Goal: Task Accomplishment & Management: Manage account settings

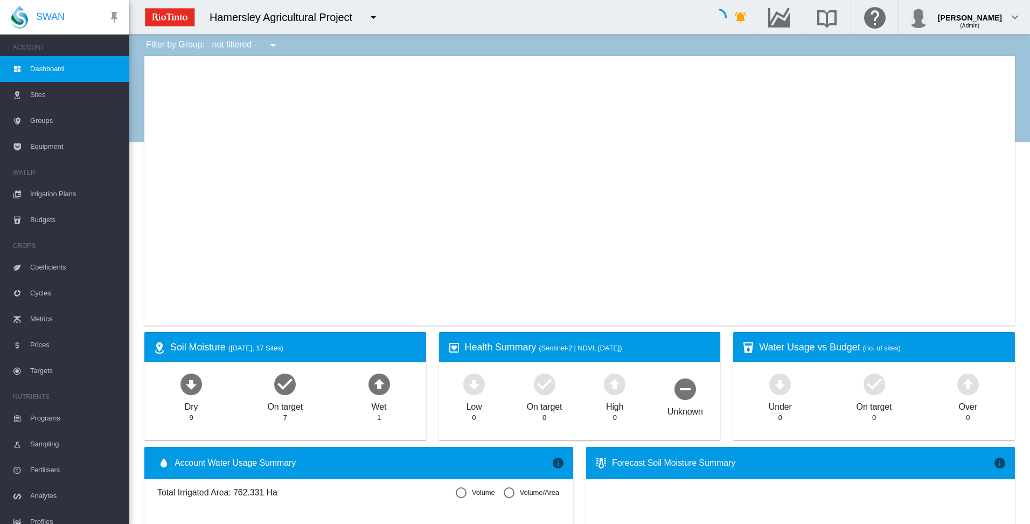
type input "**********"
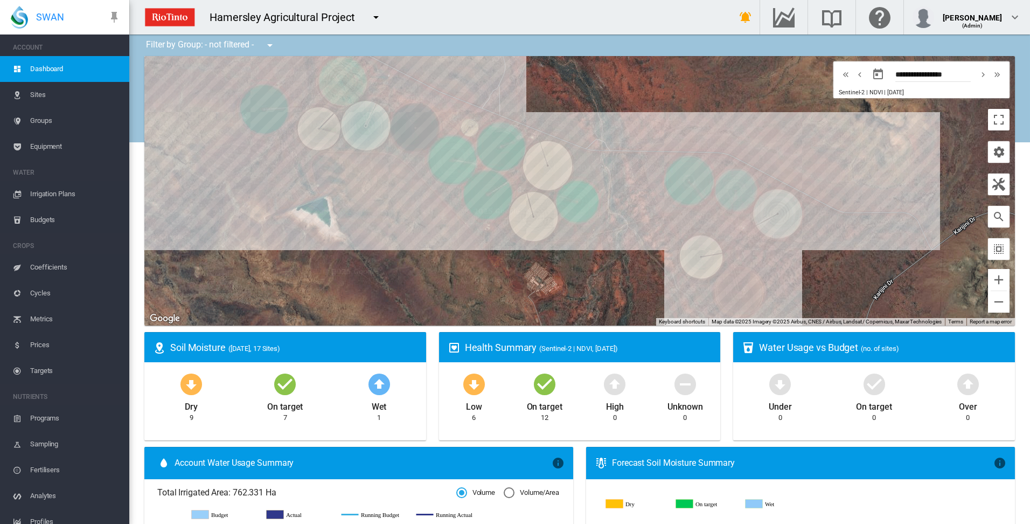
click at [59, 193] on span "Irrigation Plans" at bounding box center [75, 194] width 90 height 26
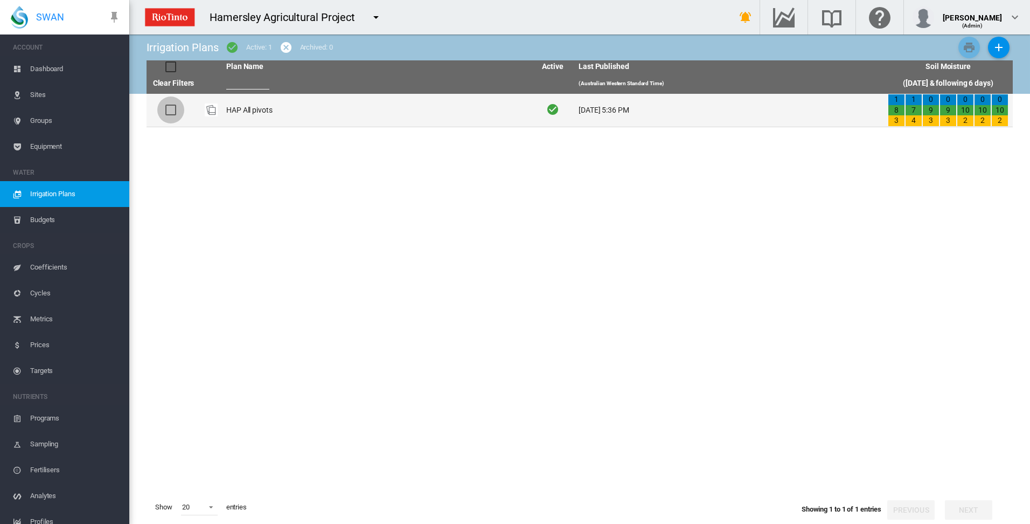
click at [168, 109] on div at bounding box center [170, 110] width 11 height 11
click at [234, 110] on td "HAP All pivots" at bounding box center [376, 110] width 309 height 33
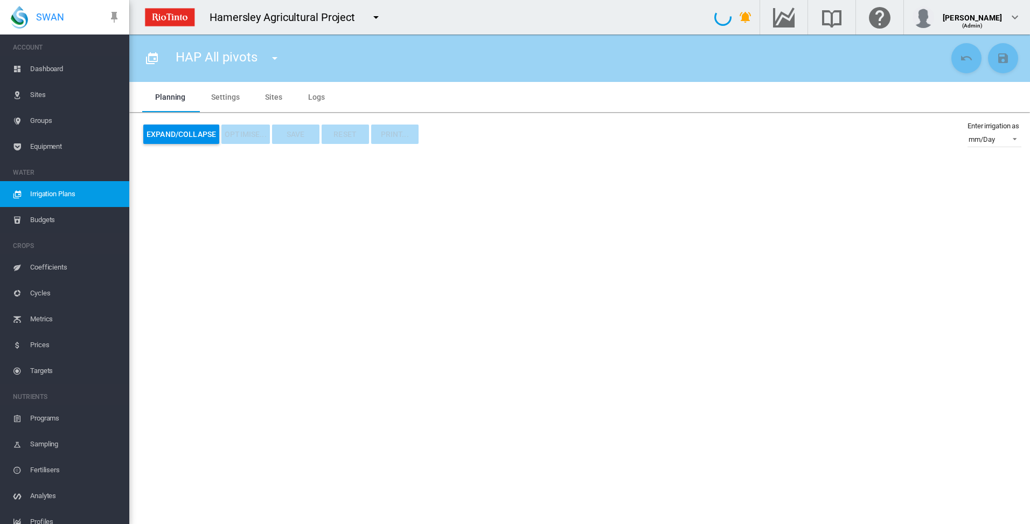
type input "**********"
type input "*"
type input "*****"
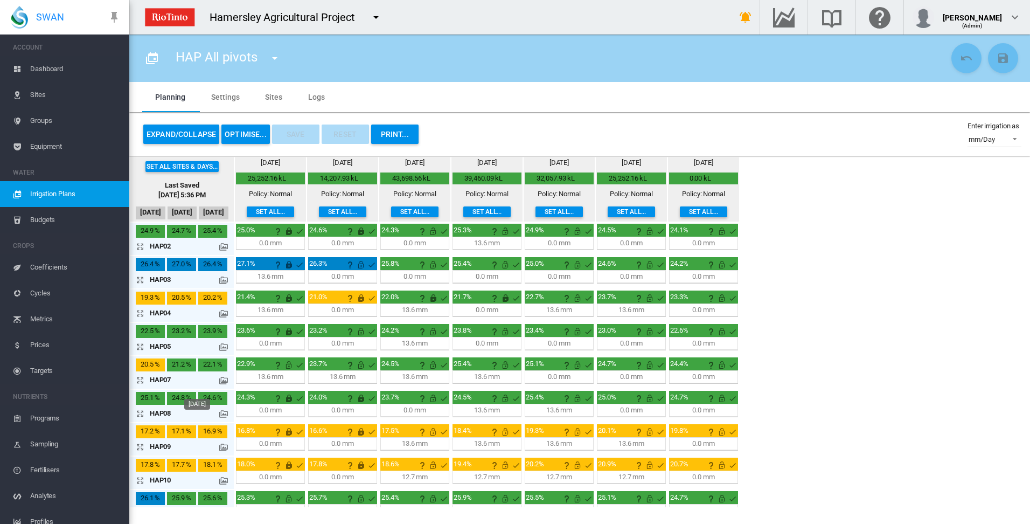
scroll to position [108, 0]
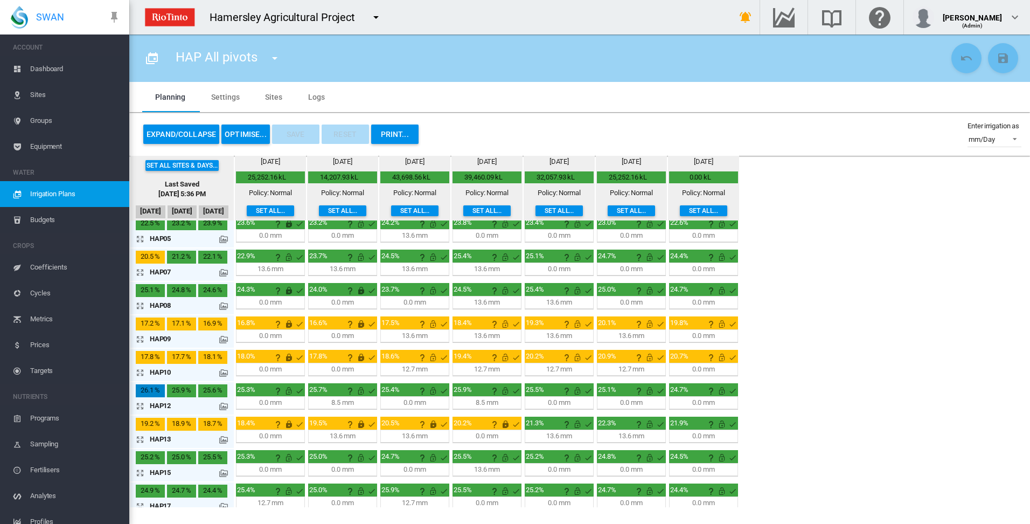
click at [142, 437] on md-icon "icon-arrow-expand" at bounding box center [142, 439] width 13 height 13
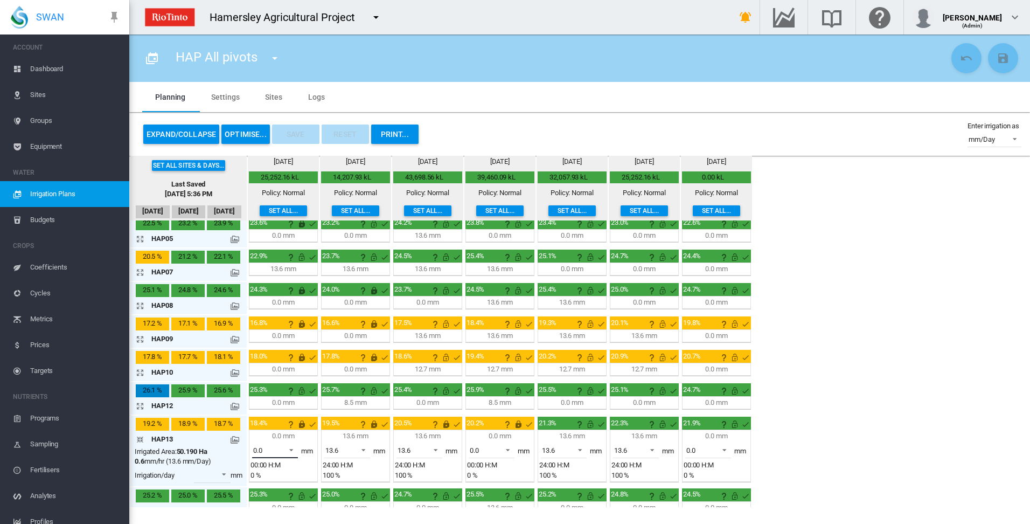
click at [291, 448] on span at bounding box center [288, 449] width 13 height 10
click at [277, 475] on md-option "13.6" at bounding box center [281, 476] width 73 height 26
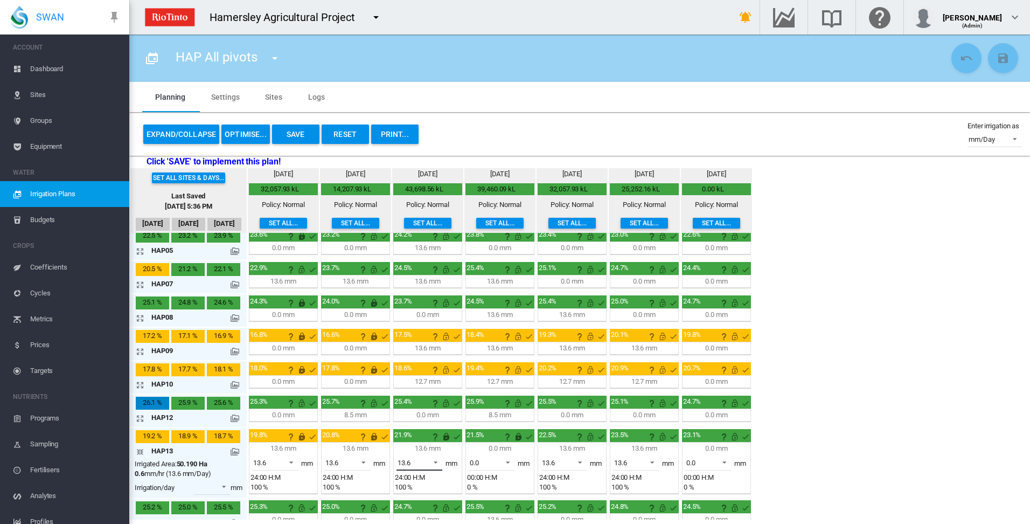
click at [434, 462] on span at bounding box center [432, 461] width 13 height 10
click at [429, 441] on md-option "0.0" at bounding box center [425, 436] width 73 height 26
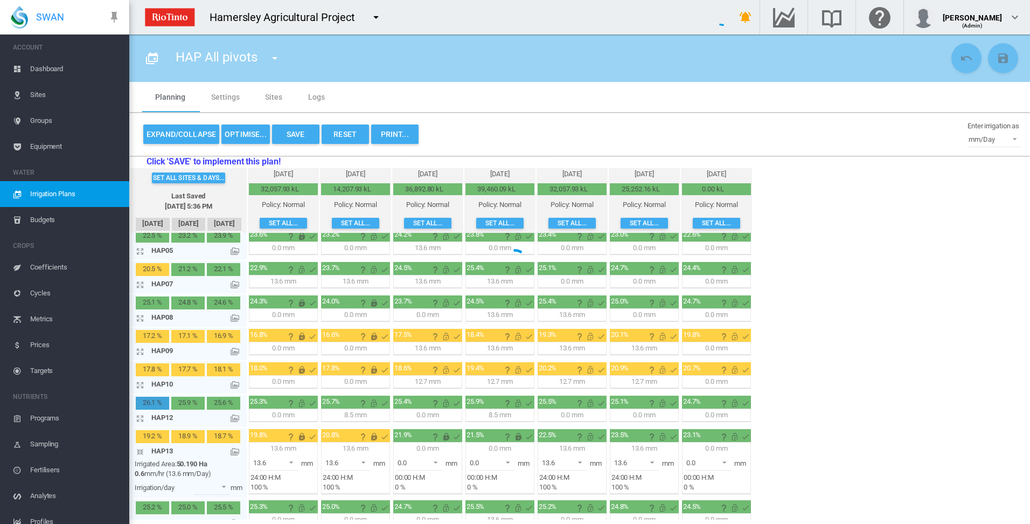
click at [507, 461] on div at bounding box center [515, 262] width 1030 height 524
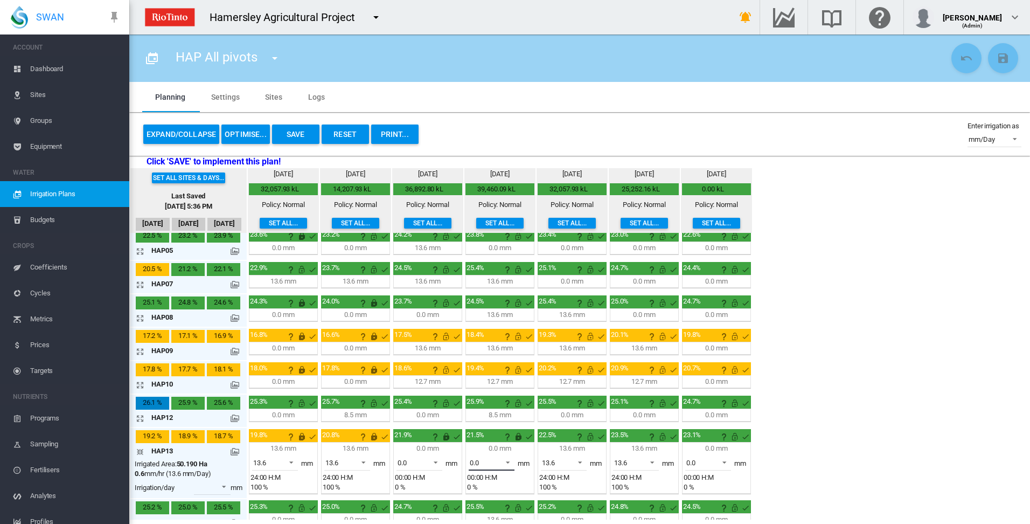
click at [510, 459] on span at bounding box center [504, 461] width 13 height 10
click at [496, 491] on md-option "13.6" at bounding box center [497, 488] width 73 height 26
click at [580, 461] on span at bounding box center [576, 461] width 13 height 10
click at [575, 443] on md-option "0.0" at bounding box center [569, 436] width 73 height 26
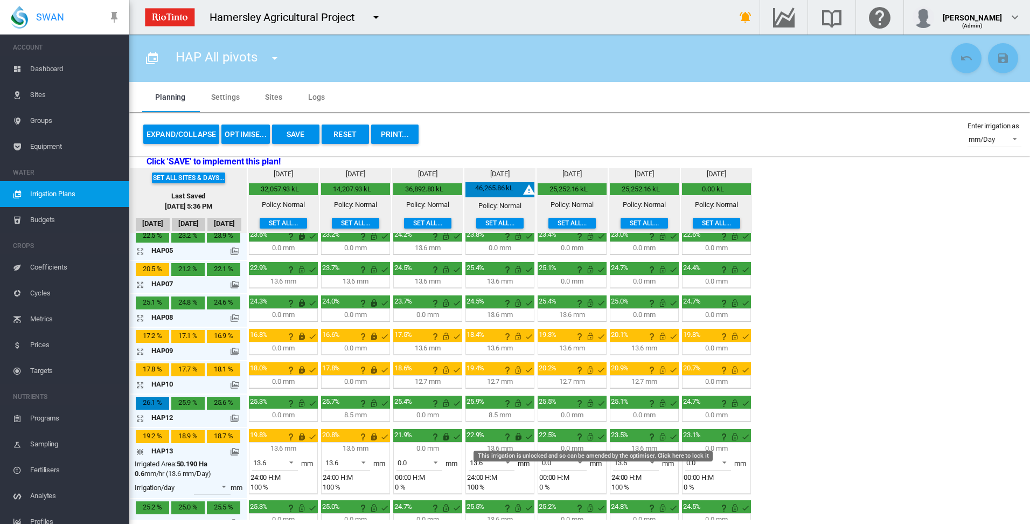
click at [590, 436] on md-icon "This irrigation is unlocked and so can be amended by the optimiser. Click here …" at bounding box center [590, 436] width 13 height 13
click at [663, 437] on md-icon "This irrigation is unlocked and so can be amended by the optimiser. Click here …" at bounding box center [662, 436] width 13 height 13
click at [736, 438] on md-icon "This irrigation is unlocked and so can be amended by the optimiser. Click here …" at bounding box center [734, 436] width 13 height 13
click at [140, 450] on md-icon "icon-arrow-collapse" at bounding box center [142, 451] width 13 height 13
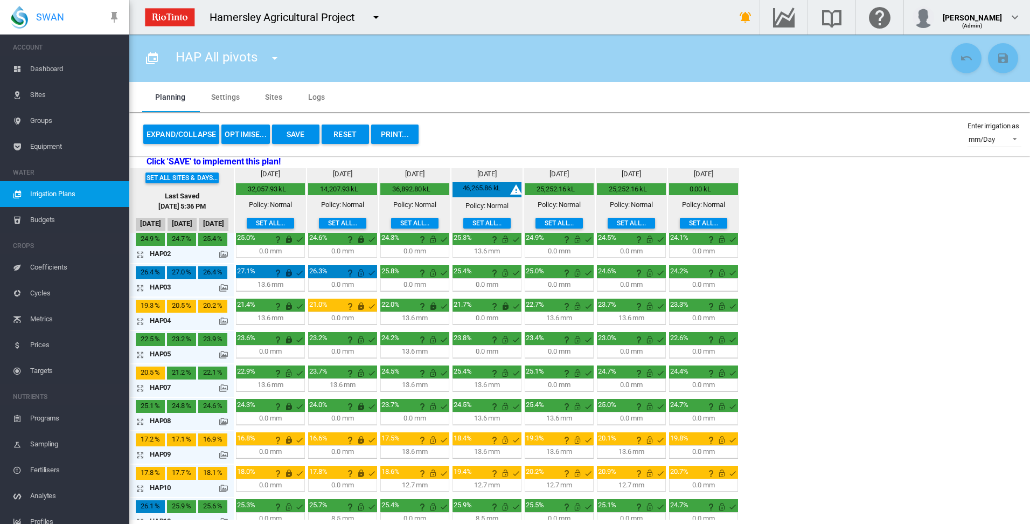
scroll to position [0, 0]
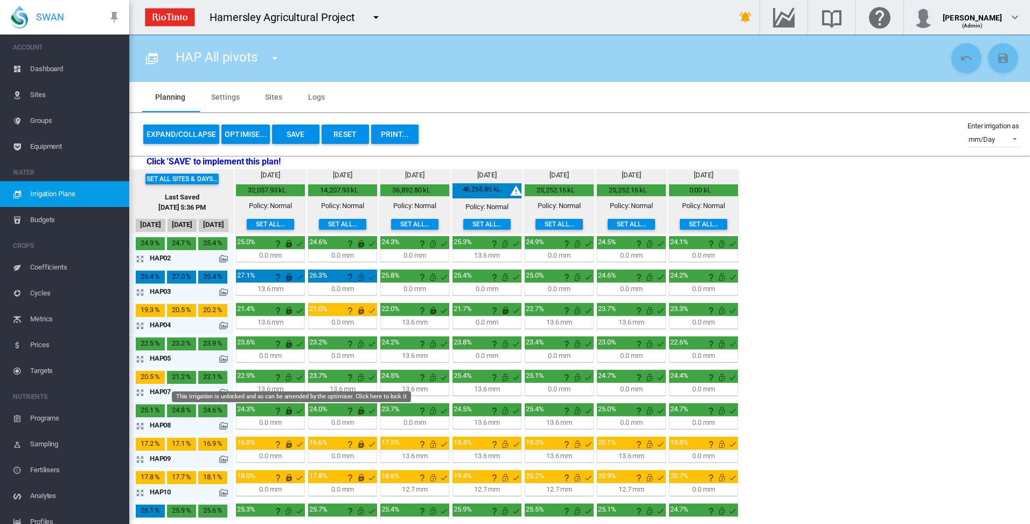
click at [289, 380] on md-icon "This irrigation is unlocked and so can be amended by the optimiser. Click here …" at bounding box center [288, 377] width 13 height 13
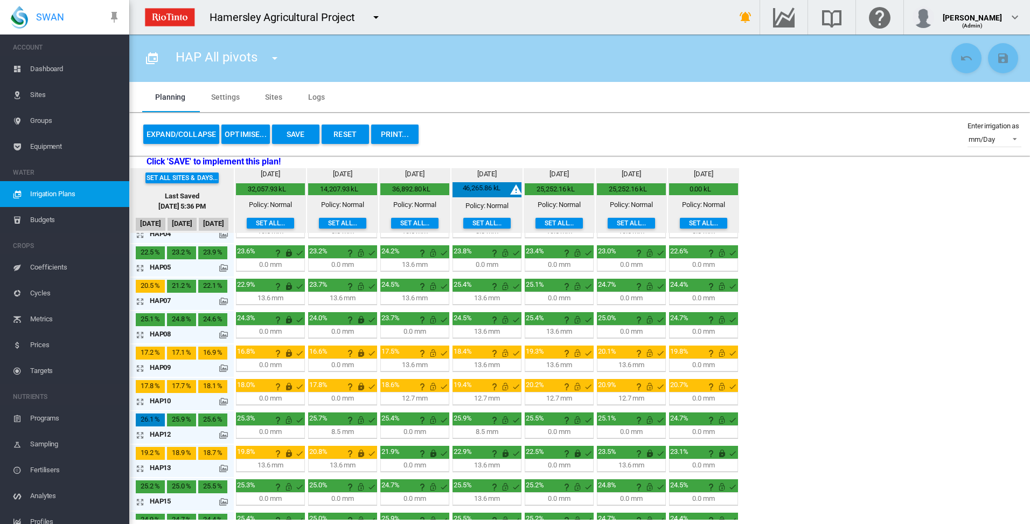
scroll to position [108, 0]
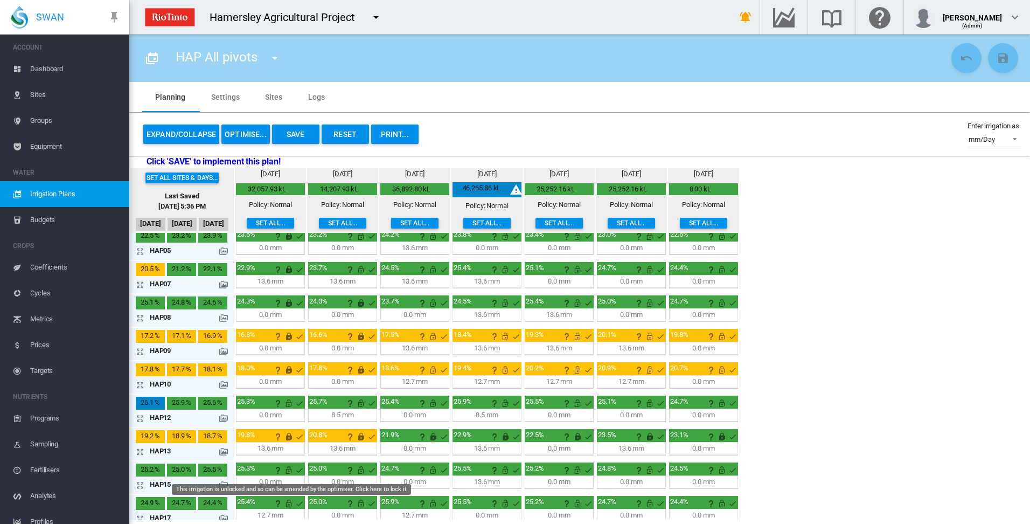
click at [288, 471] on md-icon "This irrigation is unlocked and so can be amended by the optimiser. Click here …" at bounding box center [288, 469] width 13 height 13
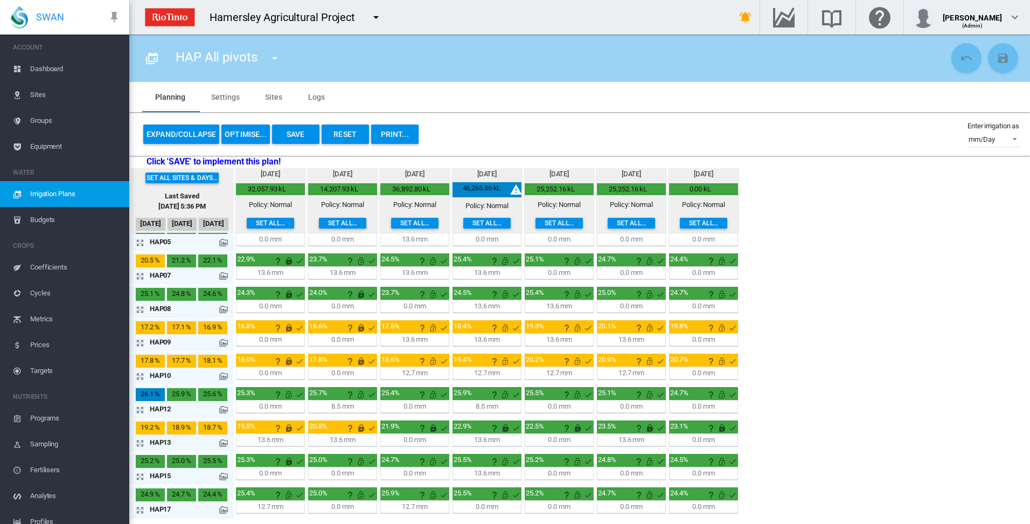
click at [141, 510] on md-icon "icon-arrow-expand" at bounding box center [142, 509] width 13 height 13
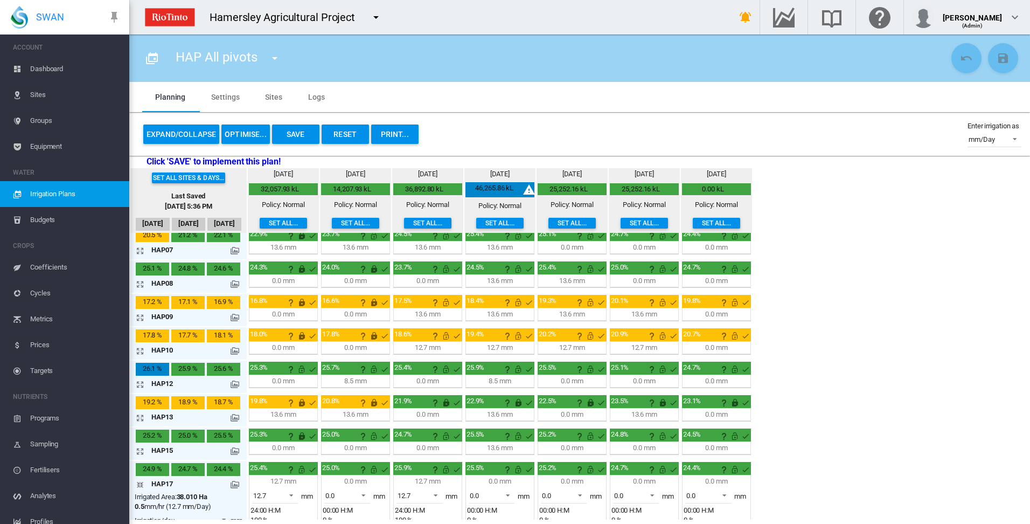
scroll to position [154, 0]
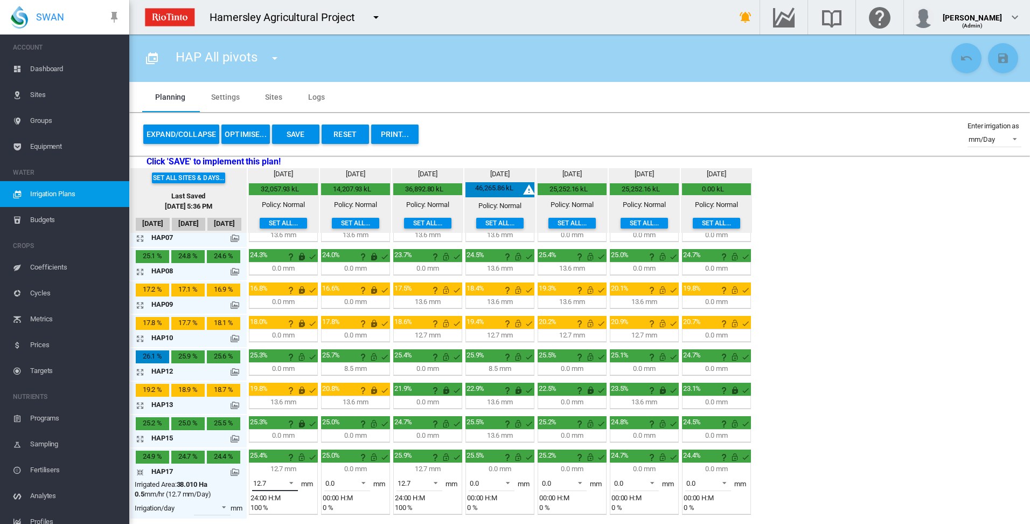
click at [292, 483] on span at bounding box center [288, 482] width 13 height 10
click at [290, 459] on md-option "0.0" at bounding box center [281, 457] width 73 height 26
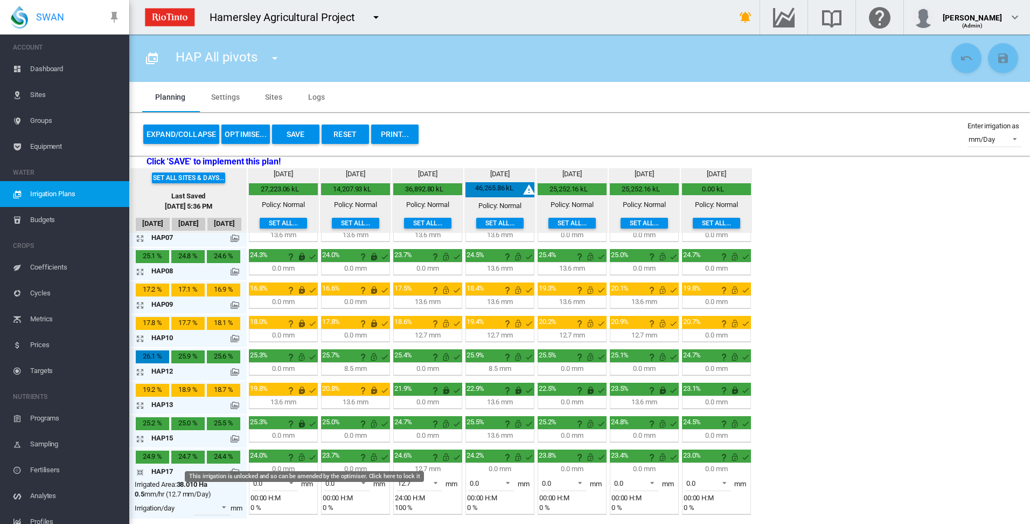
click at [304, 458] on md-icon "This irrigation is unlocked and so can be amended by the optimiser. Click here …" at bounding box center [301, 456] width 13 height 13
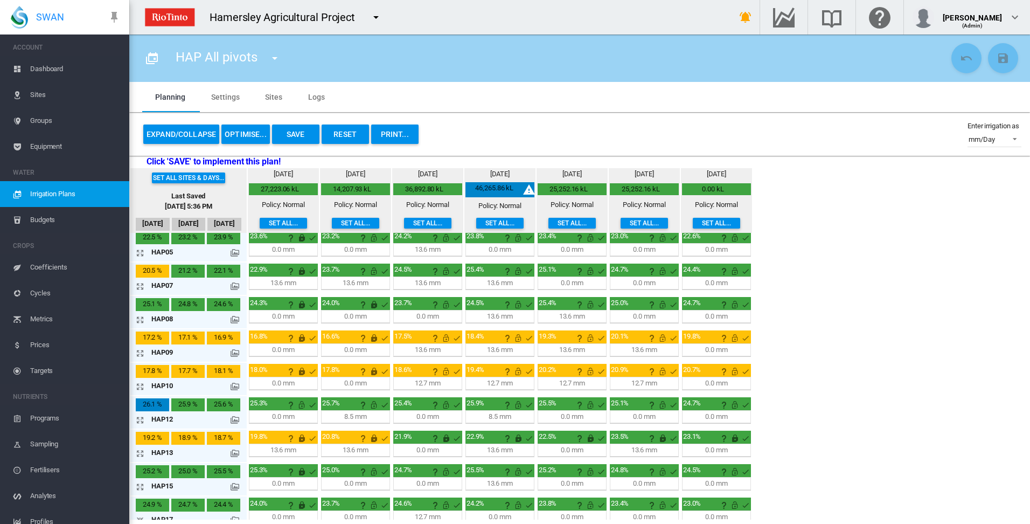
scroll to position [0, 0]
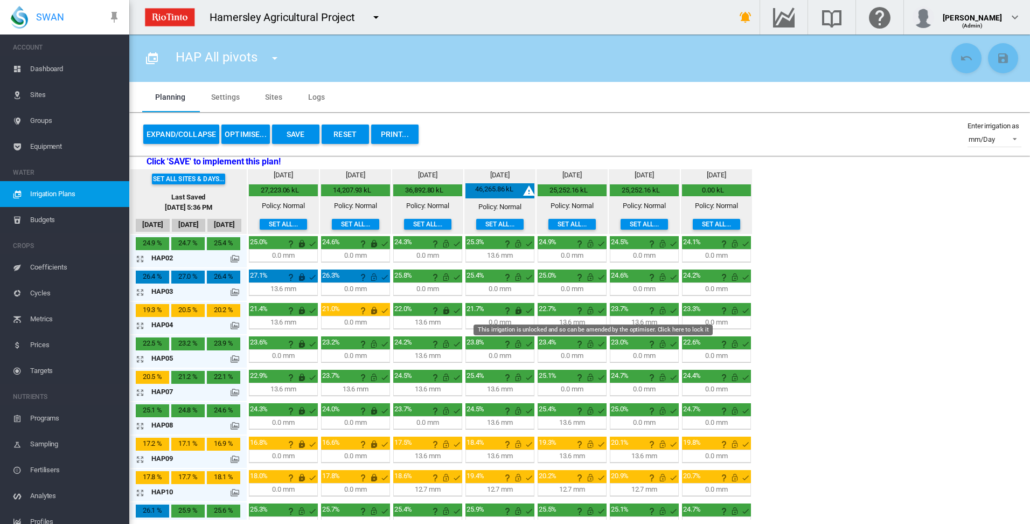
click at [591, 310] on md-icon "This irrigation is unlocked and so can be amended by the optimiser. Click here …" at bounding box center [590, 310] width 13 height 13
click at [141, 325] on md-icon "icon-arrow-expand" at bounding box center [142, 325] width 13 height 13
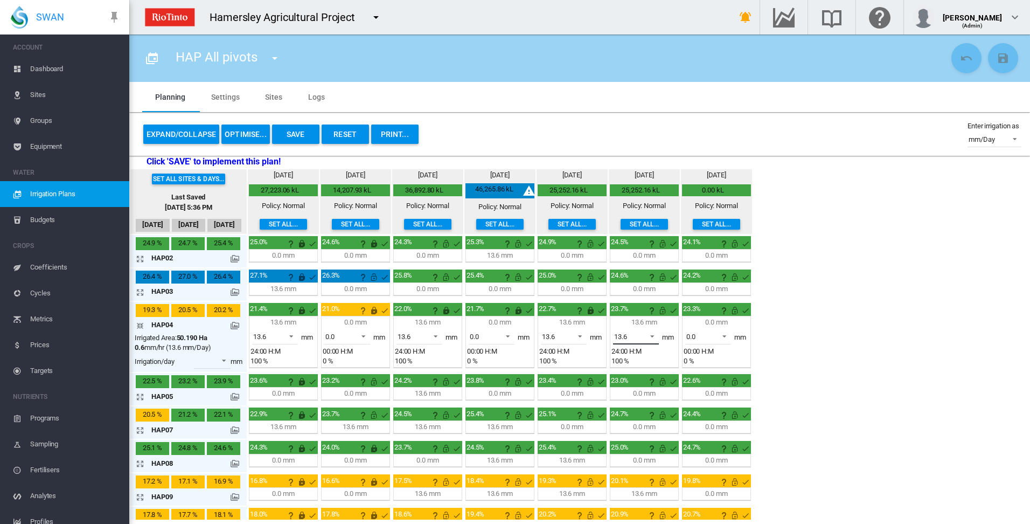
click at [653, 335] on span at bounding box center [649, 335] width 13 height 10
click at [651, 310] on md-option "0.0" at bounding box center [641, 310] width 73 height 26
click at [662, 312] on md-icon "This irrigation is unlocked and so can be amended by the optimiser. Click here …" at bounding box center [662, 310] width 13 height 13
click at [140, 325] on md-icon "icon-arrow-collapse" at bounding box center [142, 325] width 13 height 13
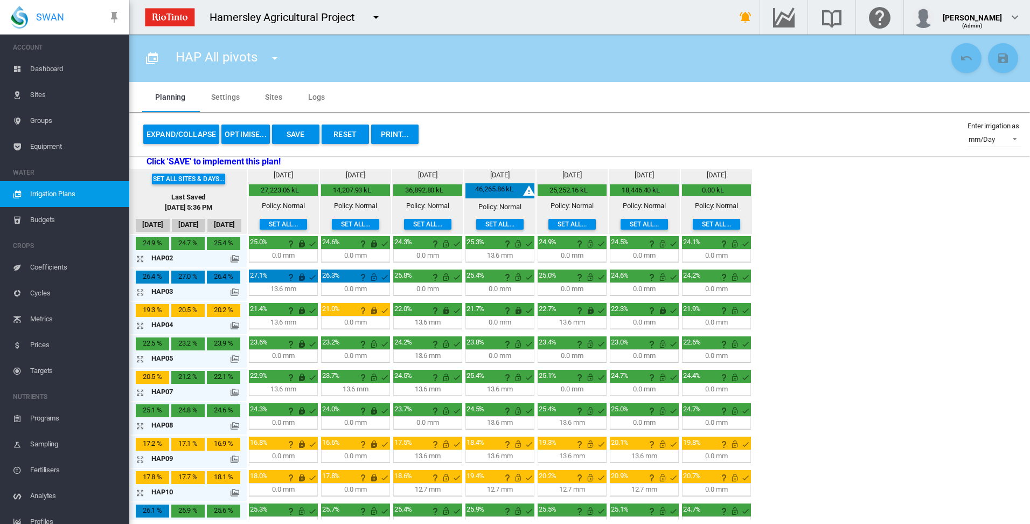
click at [295, 134] on button "Save" at bounding box center [295, 133] width 47 height 19
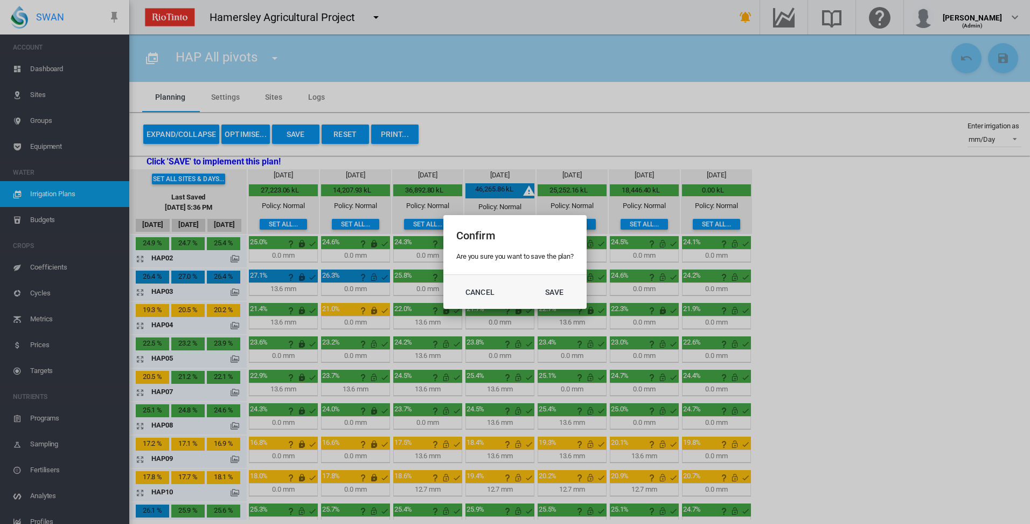
click at [473, 291] on button "Cancel" at bounding box center [479, 291] width 47 height 19
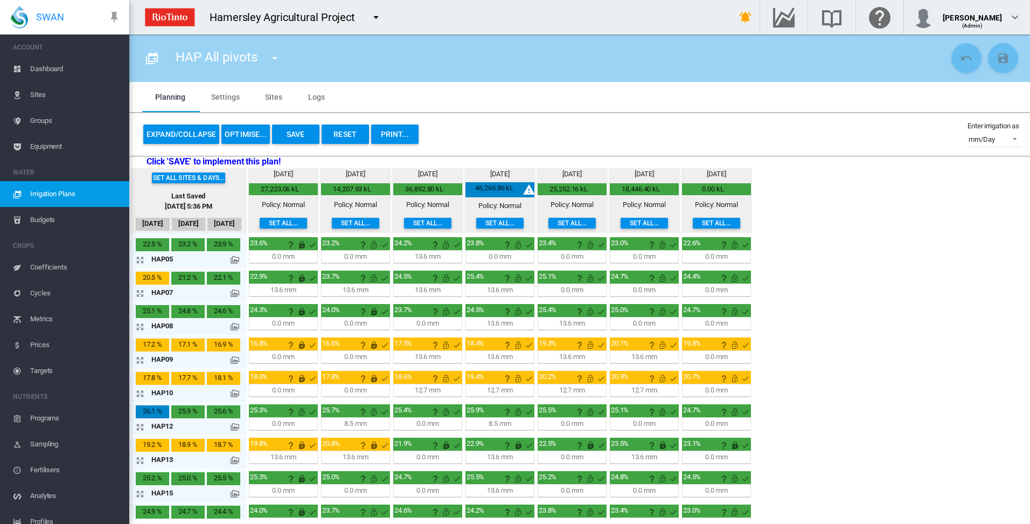
scroll to position [154, 0]
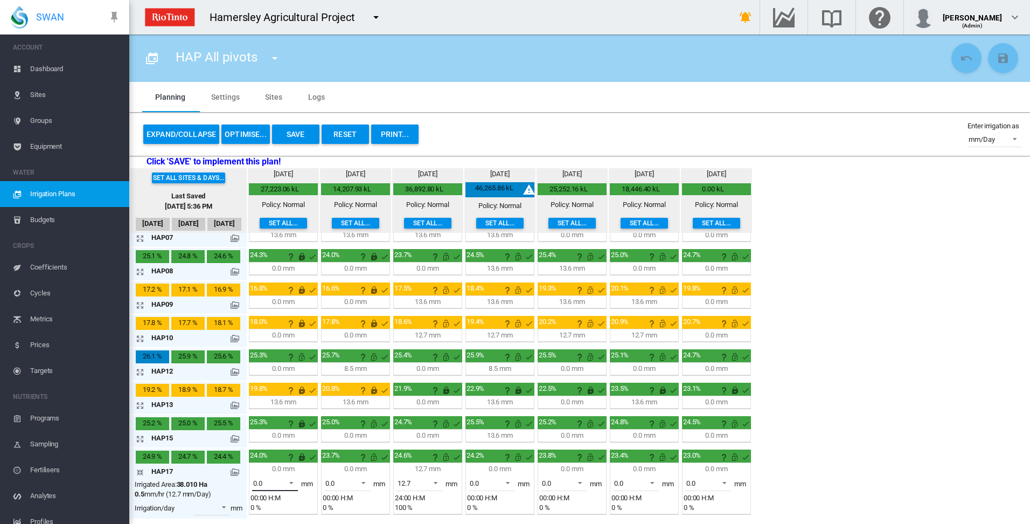
click at [292, 482] on span at bounding box center [288, 482] width 13 height 10
click at [263, 505] on div "12.7" at bounding box center [259, 502] width 13 height 10
click at [142, 471] on md-icon "icon-arrow-collapse" at bounding box center [142, 471] width 13 height 13
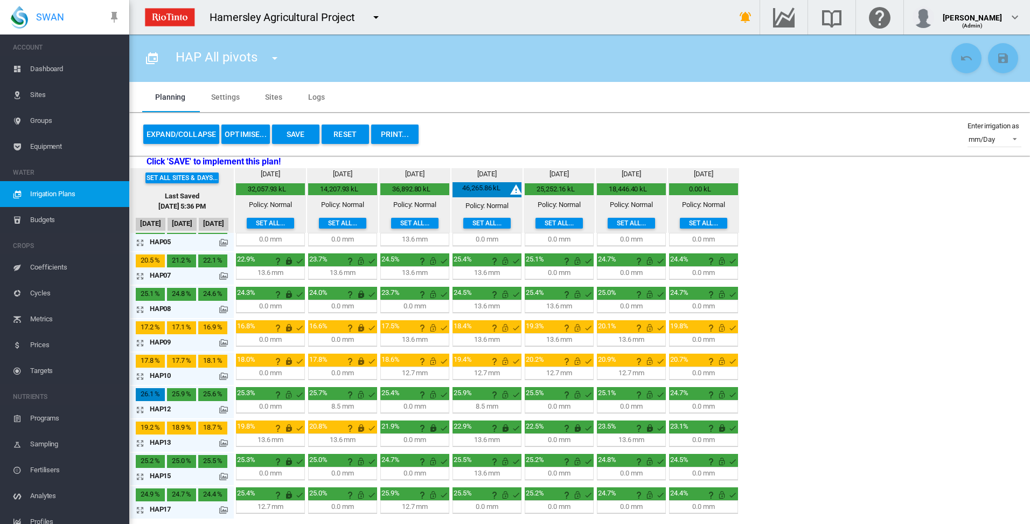
scroll to position [116, 0]
click at [250, 136] on button "OPTIMISE..." at bounding box center [245, 133] width 48 height 19
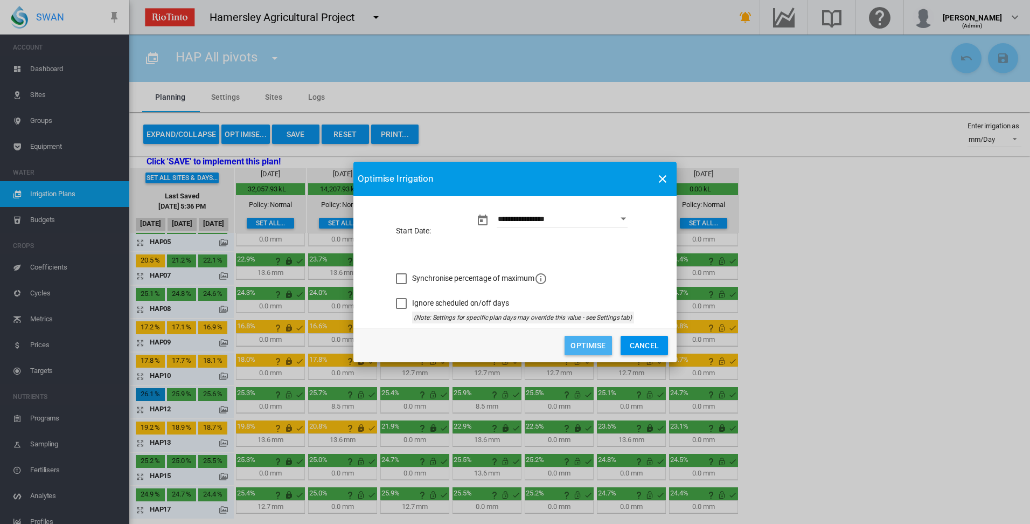
click at [583, 343] on button "Optimise" at bounding box center [588, 345] width 47 height 19
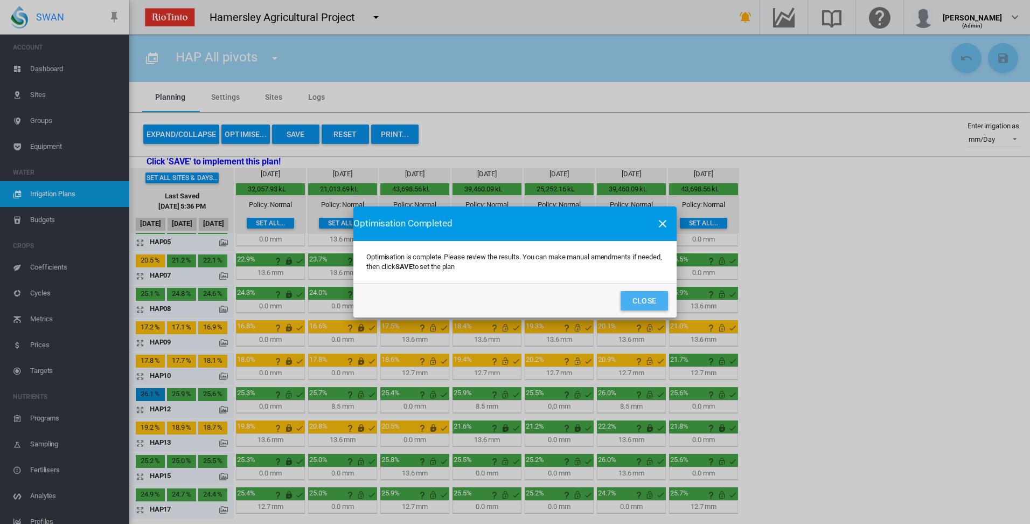
click at [642, 306] on button "Close" at bounding box center [644, 300] width 47 height 19
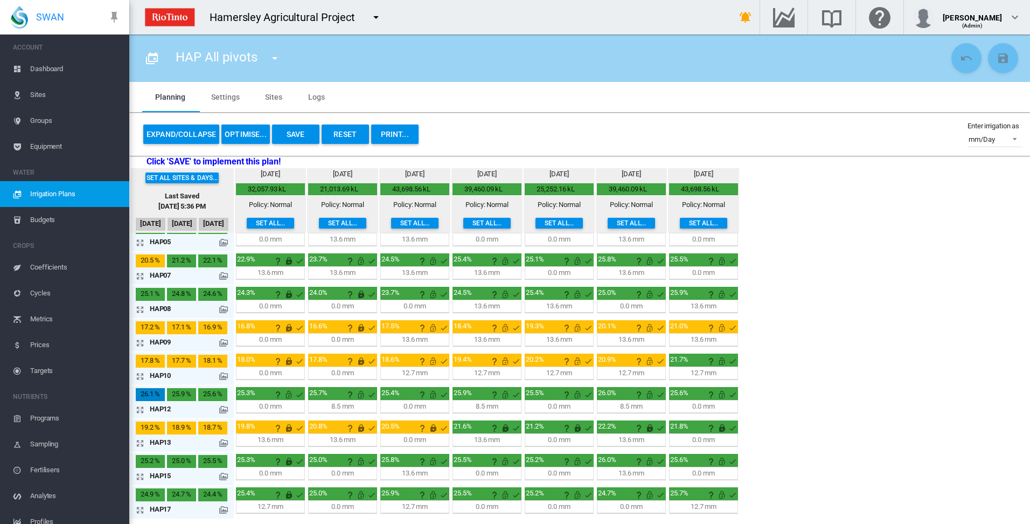
scroll to position [62, 0]
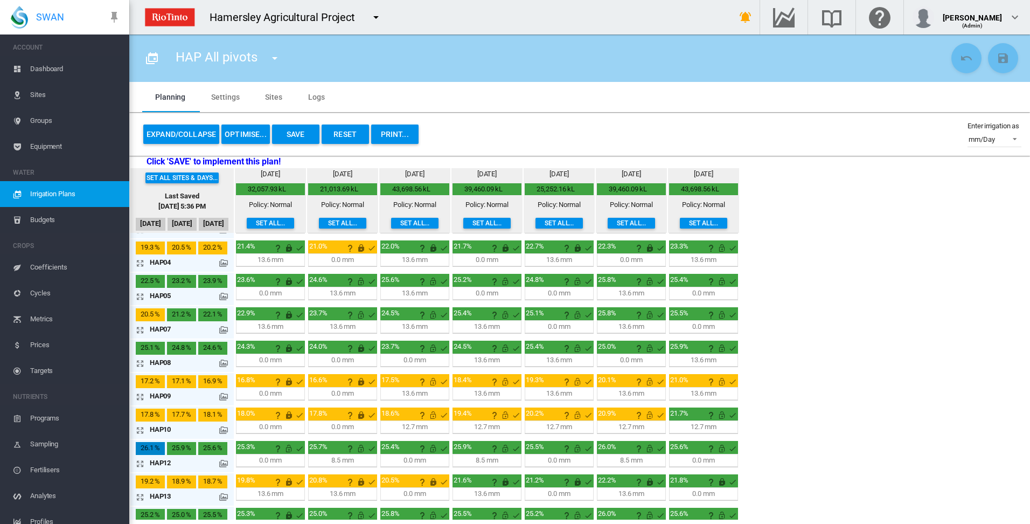
click at [142, 329] on md-icon "icon-arrow-expand" at bounding box center [142, 329] width 13 height 13
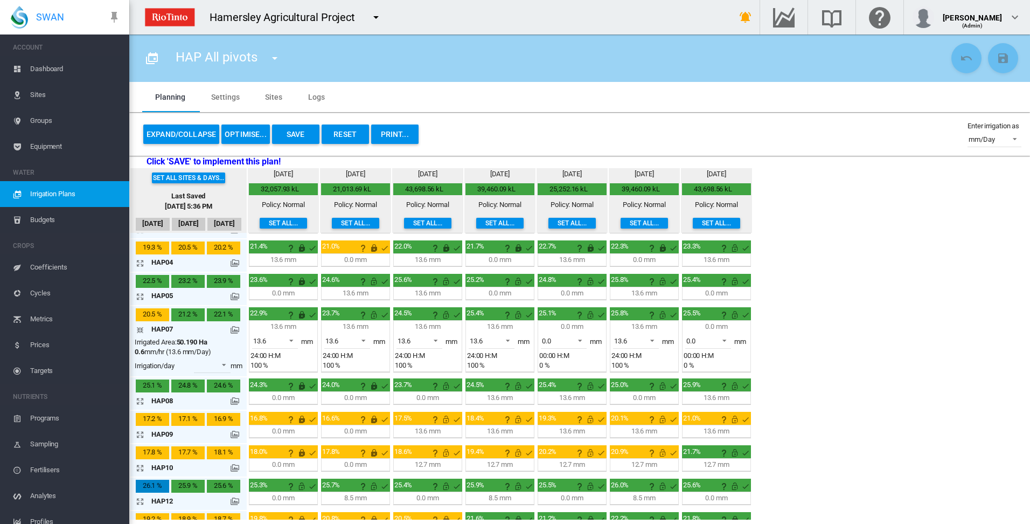
click at [138, 328] on md-icon "icon-arrow-collapse" at bounding box center [142, 329] width 13 height 13
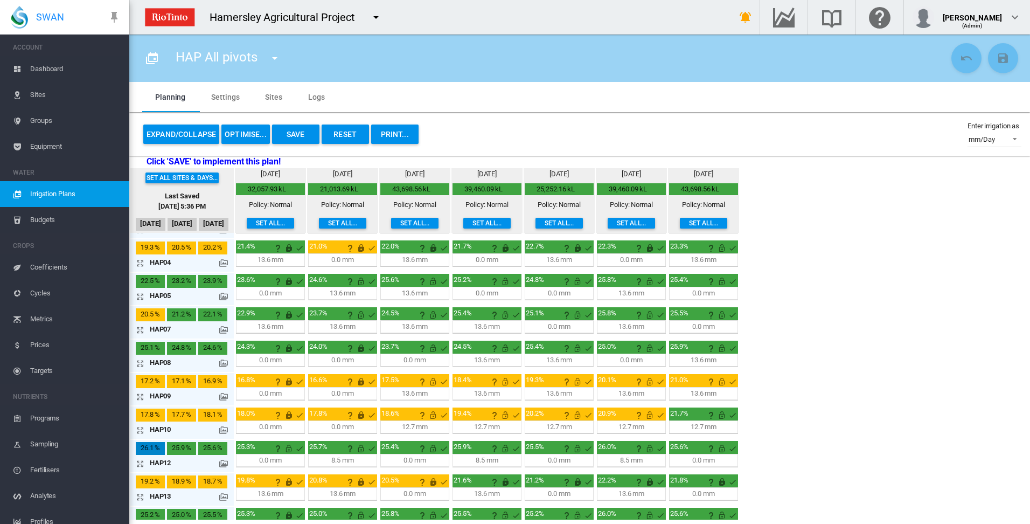
click at [294, 133] on button "Save" at bounding box center [295, 133] width 47 height 19
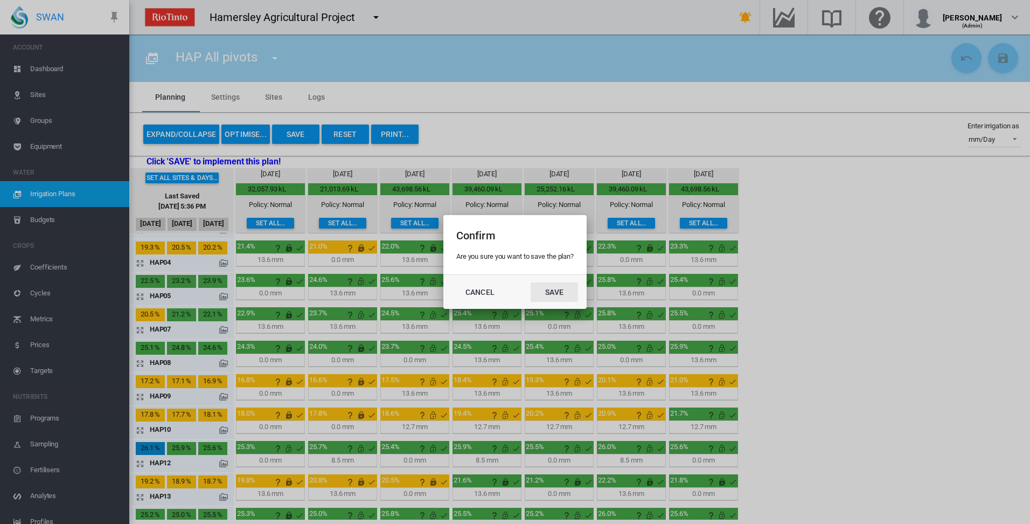
click at [566, 295] on button "Save" at bounding box center [554, 291] width 47 height 19
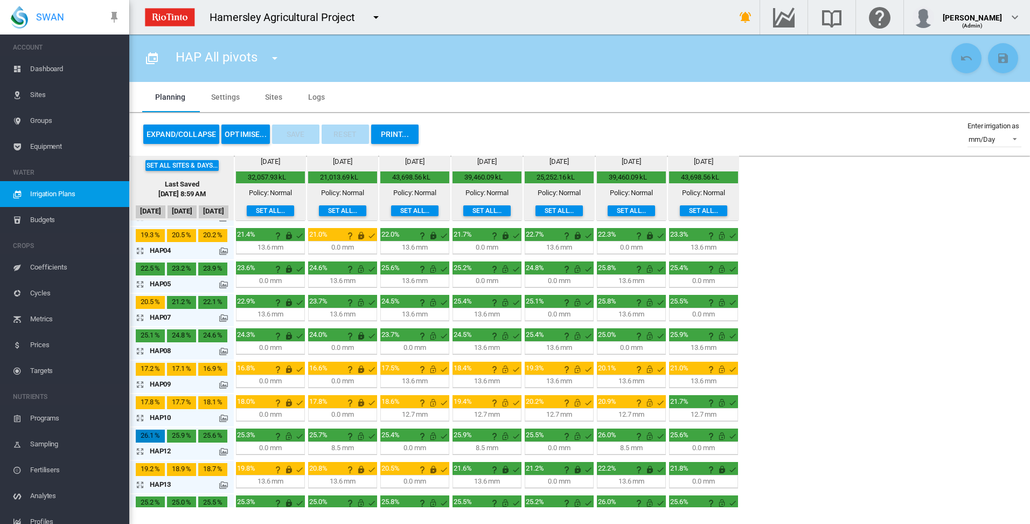
click at [274, 96] on md-tab-item "Sites" at bounding box center [273, 97] width 43 height 30
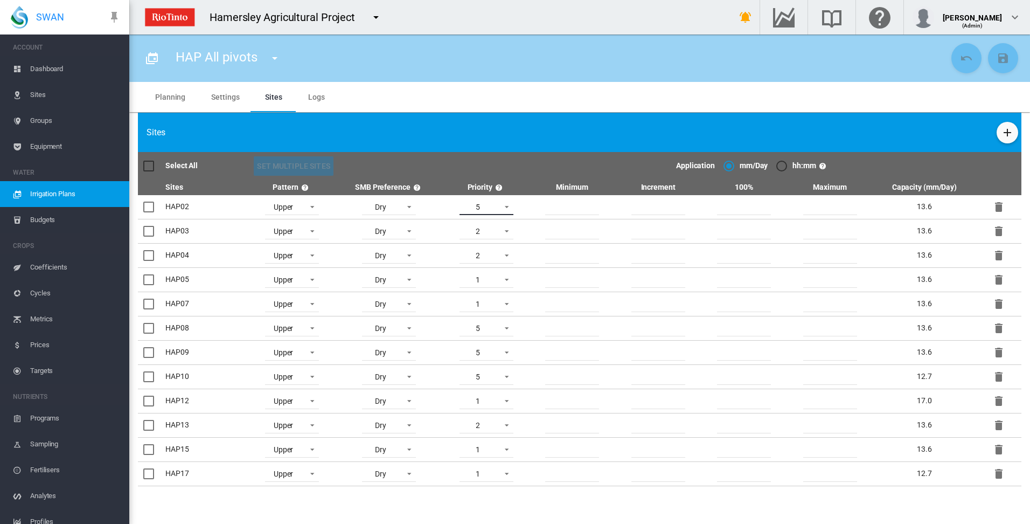
click at [509, 206] on span at bounding box center [503, 206] width 13 height 10
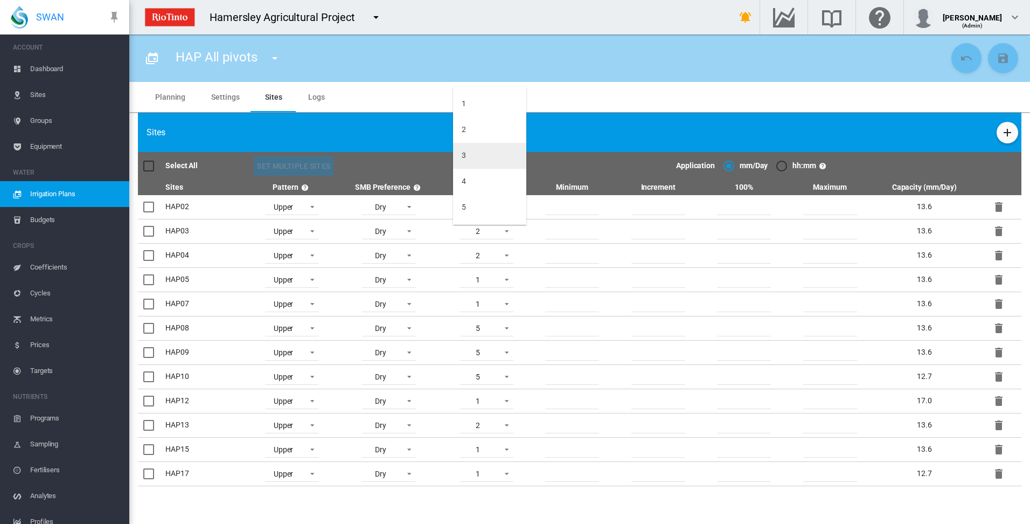
click at [474, 156] on md-option "3" at bounding box center [489, 156] width 73 height 26
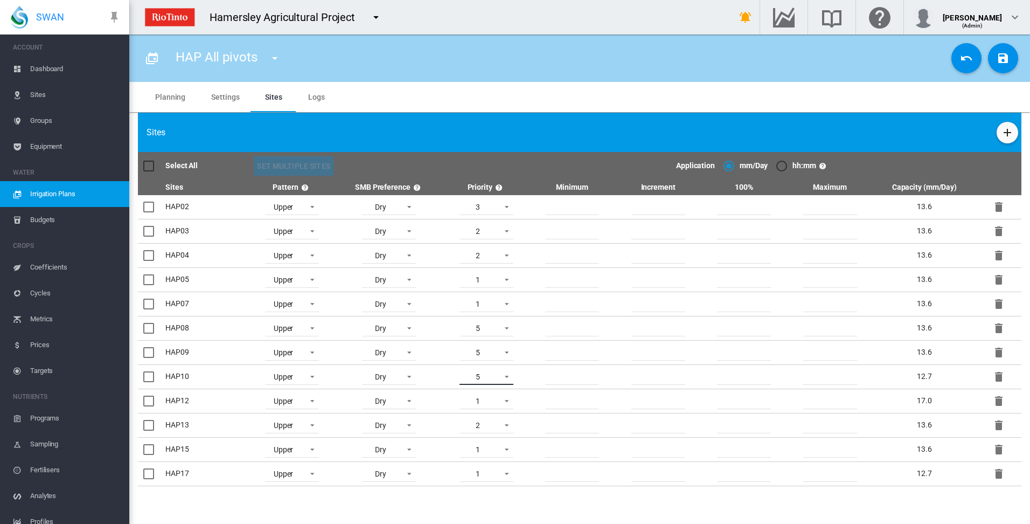
click at [508, 375] on span at bounding box center [503, 376] width 13 height 10
click at [488, 326] on md-option "3" at bounding box center [489, 325] width 73 height 26
click at [507, 424] on span at bounding box center [503, 424] width 13 height 10
click at [501, 402] on md-option "1" at bounding box center [489, 398] width 73 height 26
click at [510, 229] on span at bounding box center [503, 230] width 13 height 10
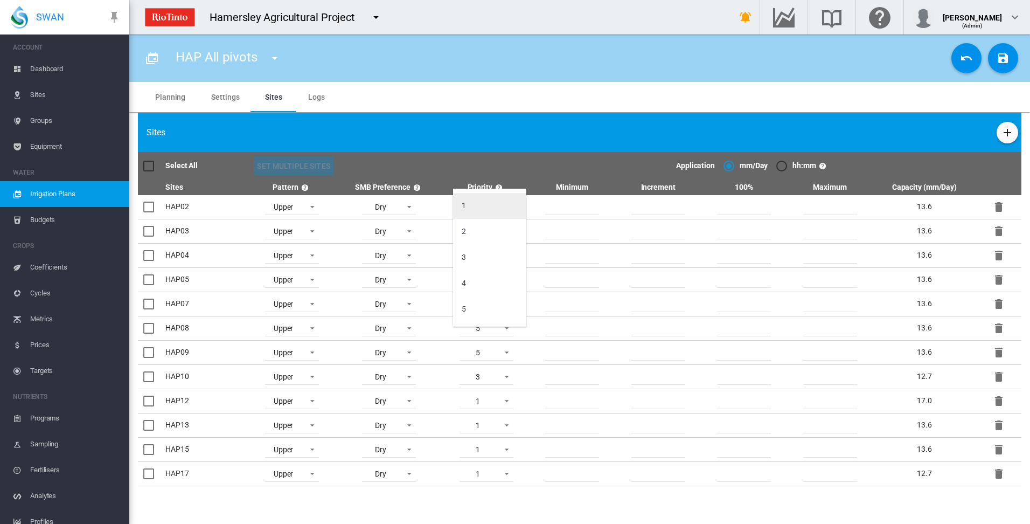
click at [486, 208] on md-option "1" at bounding box center [489, 206] width 73 height 26
click at [510, 255] on span at bounding box center [503, 254] width 13 height 10
click at [501, 234] on md-option "1" at bounding box center [489, 230] width 73 height 26
click at [507, 278] on span at bounding box center [503, 279] width 13 height 10
click at [494, 310] on md-option "2" at bounding box center [489, 306] width 73 height 26
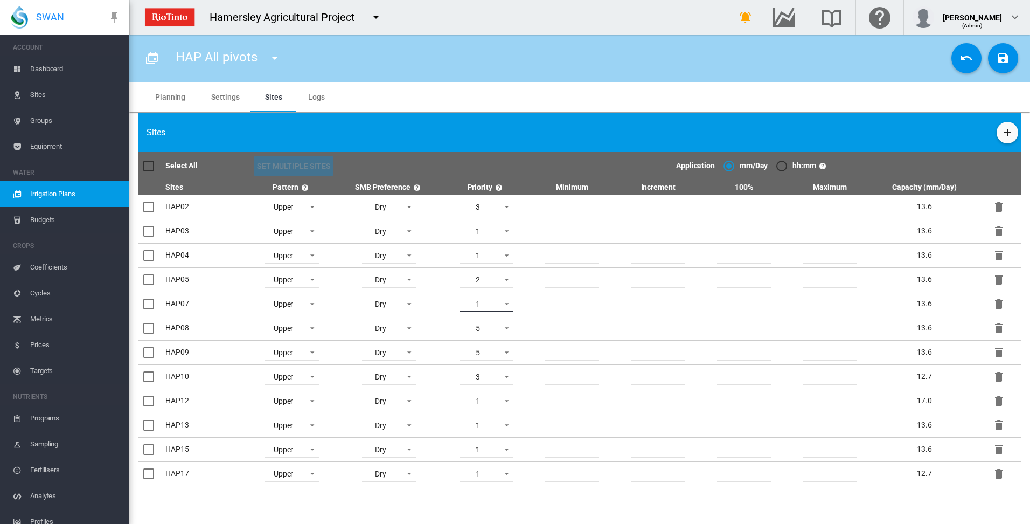
click at [509, 305] on span at bounding box center [503, 303] width 13 height 10
click at [482, 335] on md-option "2" at bounding box center [489, 330] width 73 height 26
click at [505, 399] on span at bounding box center [503, 400] width 13 height 10
click at [496, 421] on md-option "2" at bounding box center [489, 424] width 73 height 26
click at [507, 448] on span at bounding box center [503, 448] width 13 height 10
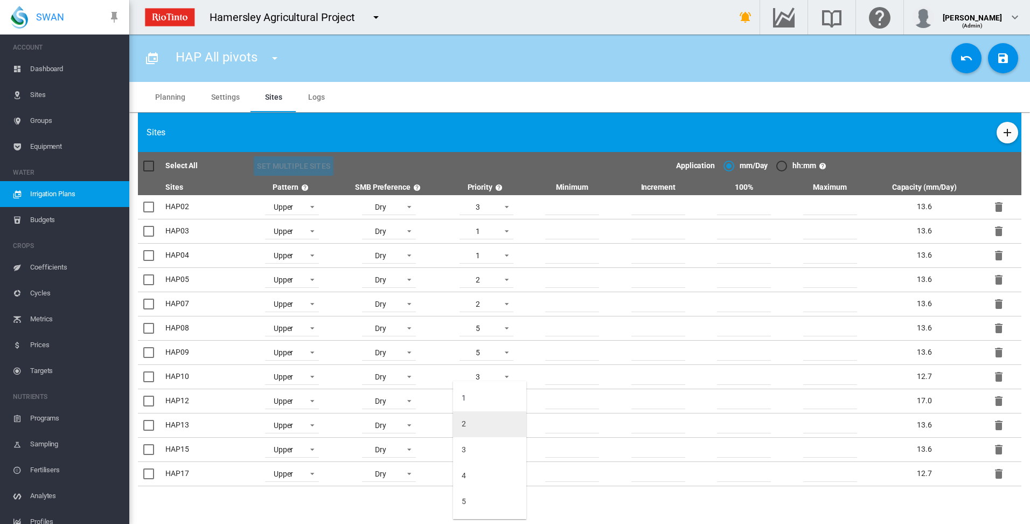
click at [496, 426] on md-option "2" at bounding box center [489, 424] width 73 height 26
click at [506, 470] on span at bounding box center [503, 473] width 13 height 10
click at [480, 426] on md-option "2" at bounding box center [489, 424] width 73 height 26
click at [1000, 63] on md-icon "icon-content-save" at bounding box center [1003, 58] width 13 height 13
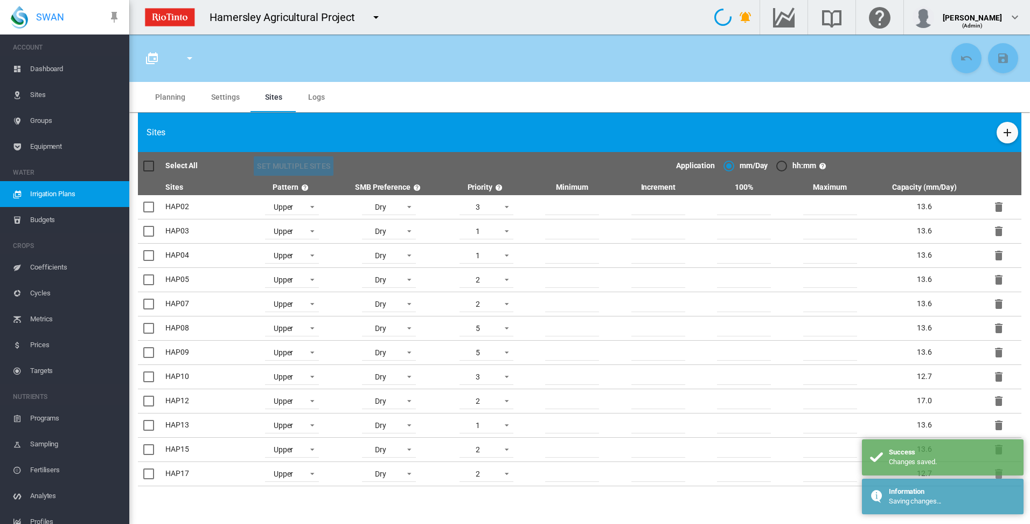
type input "**********"
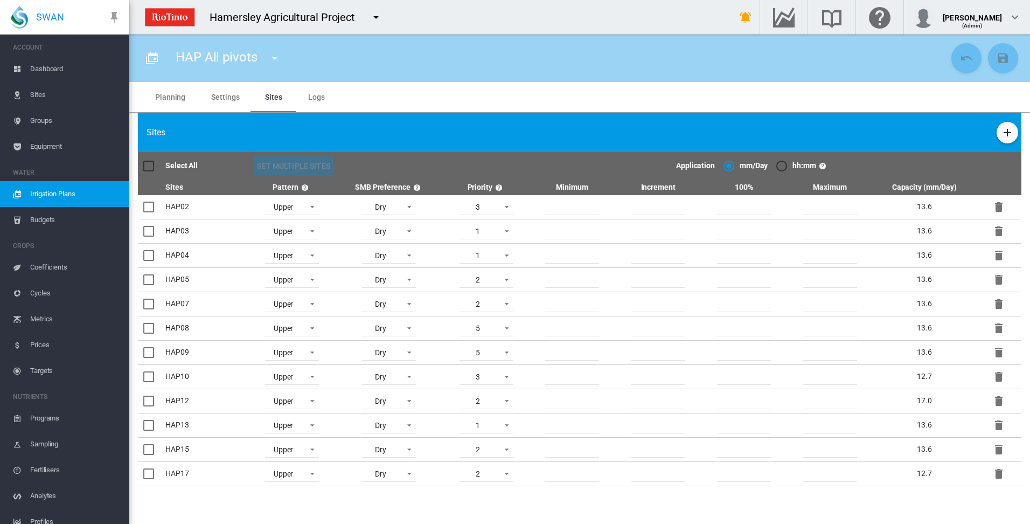
click at [170, 95] on md-tab-item "Planning" at bounding box center [170, 97] width 56 height 30
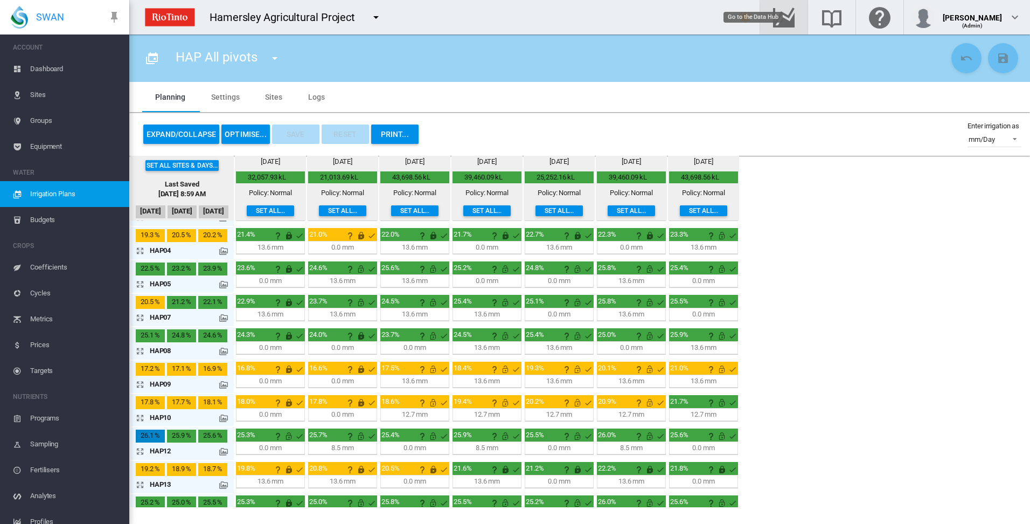
click at [797, 20] on md-icon "Go to the Data Hub" at bounding box center [784, 17] width 26 height 13
